Goal: Find specific page/section: Find specific page/section

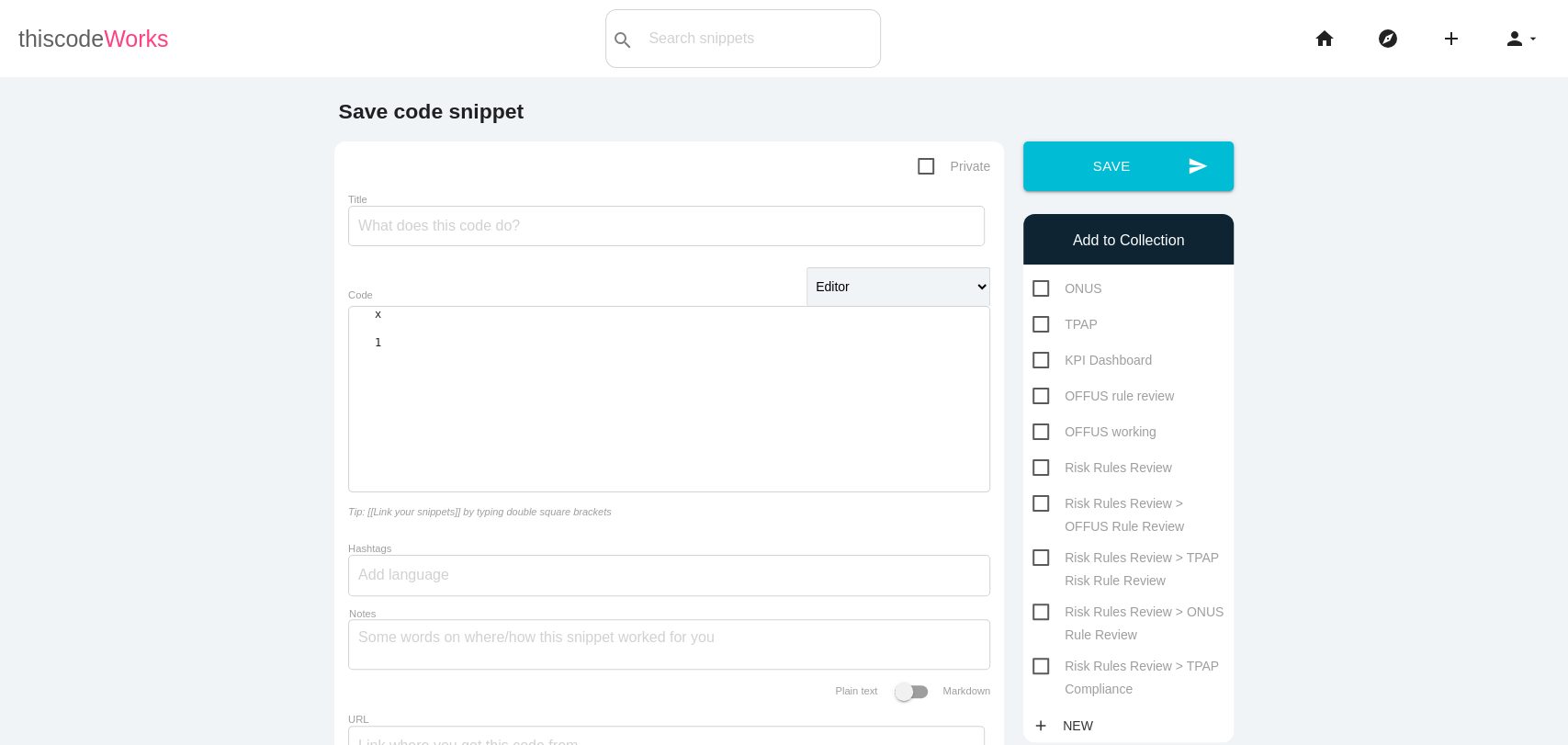
click at [125, 16] on link "thiscode Works" at bounding box center [93, 39] width 151 height 59
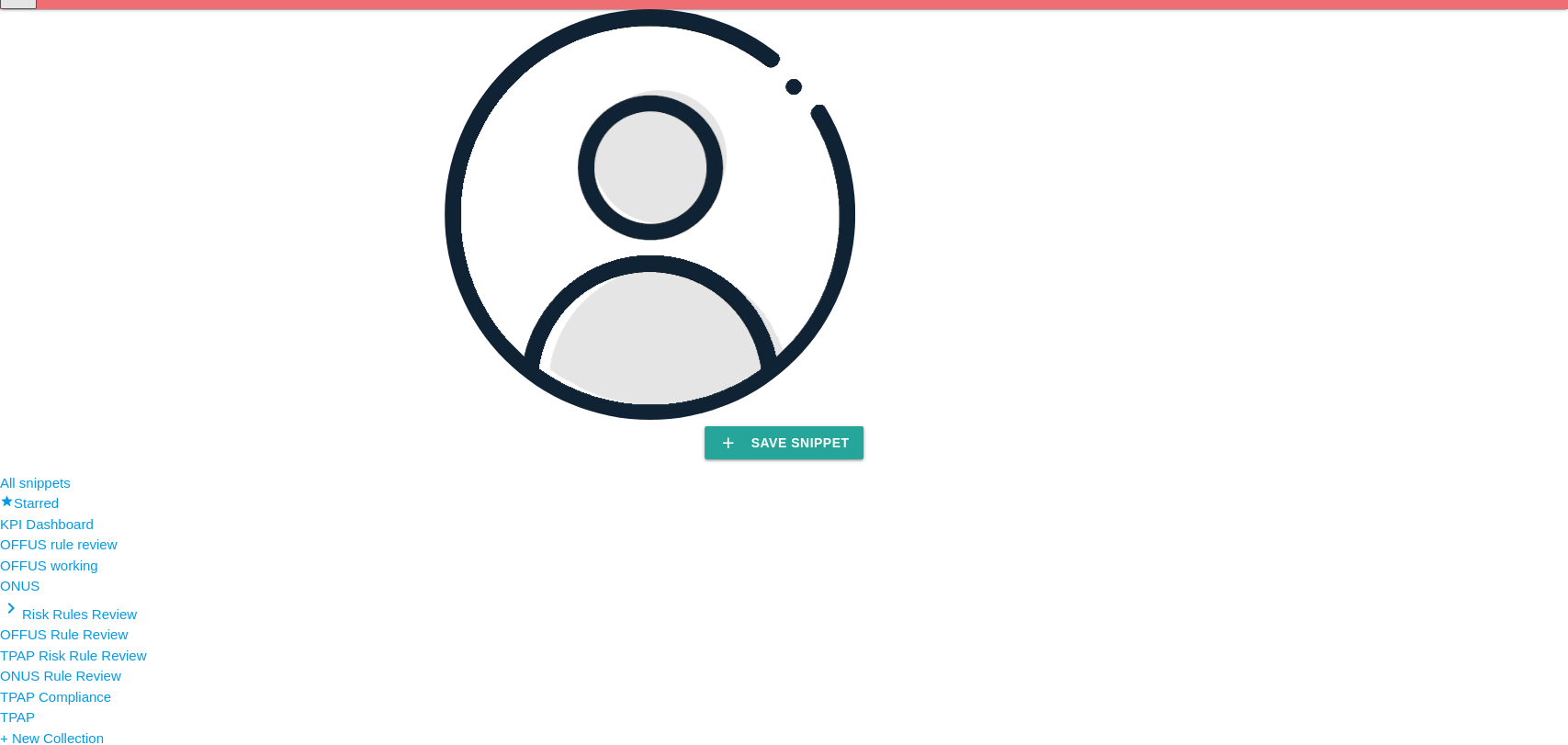
click at [106, 647] on span "TPAP Risk Rule Review" at bounding box center [73, 655] width 147 height 16
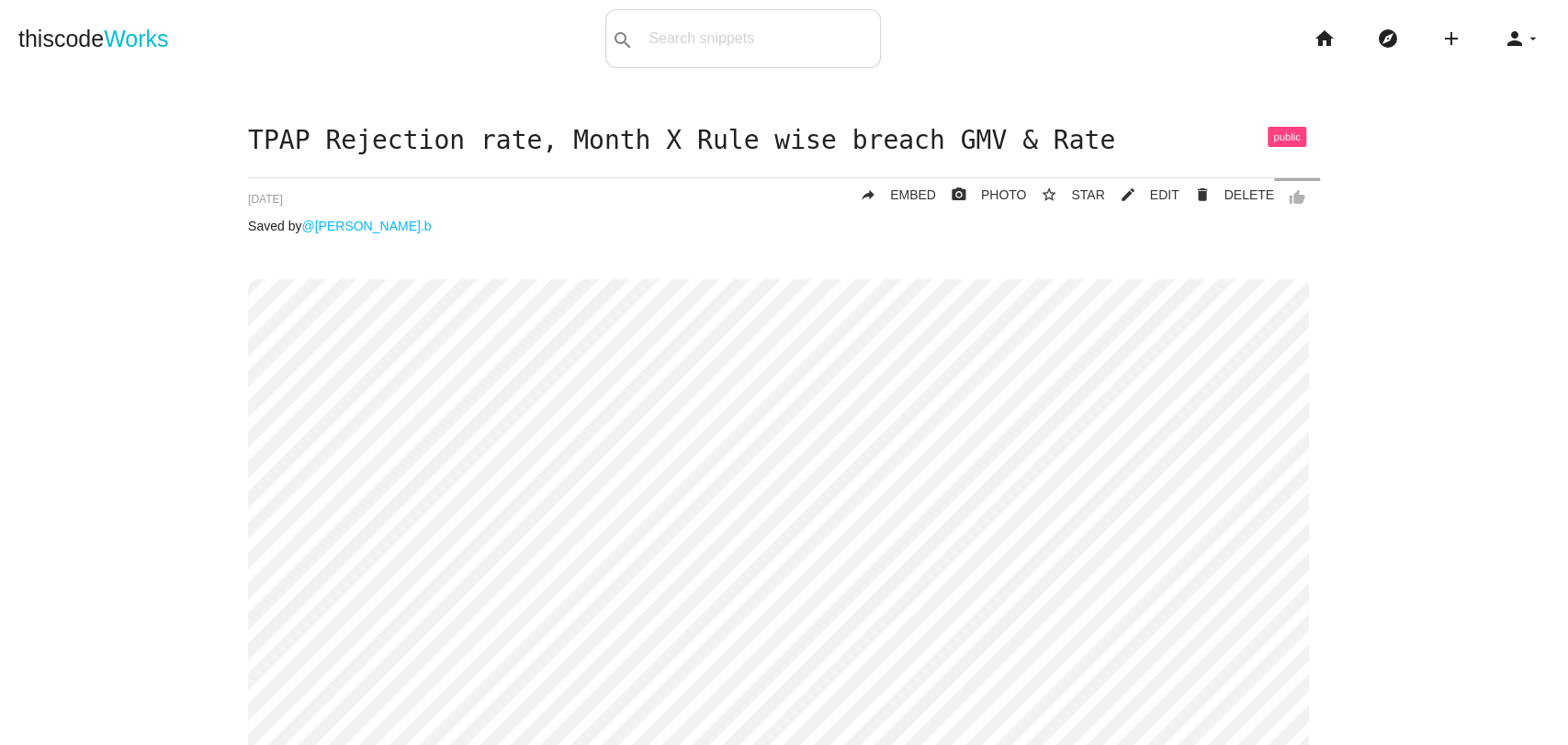
scroll to position [125, 0]
